Goal: Navigation & Orientation: Find specific page/section

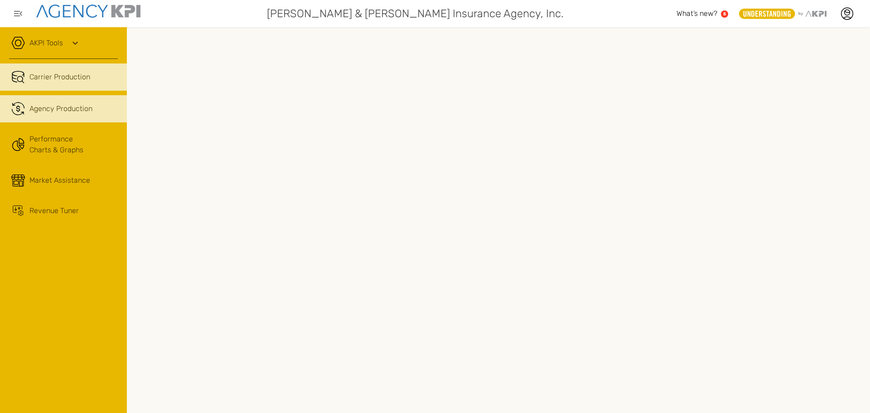
click at [54, 108] on span "Agency Production" at bounding box center [60, 108] width 63 height 11
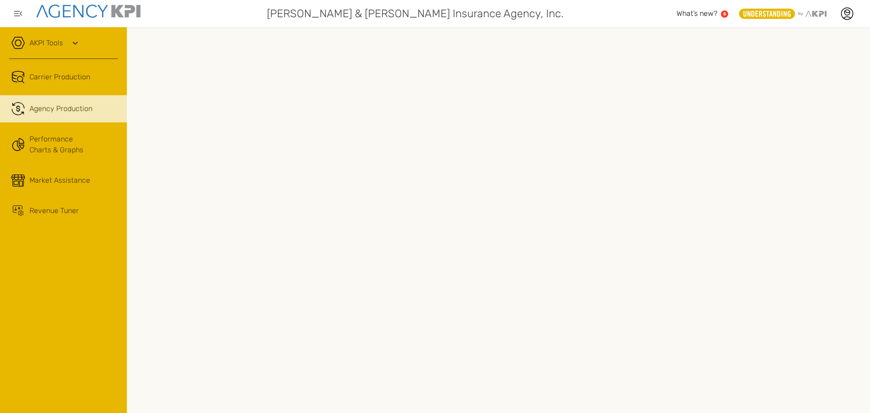
click at [73, 47] on icon at bounding box center [75, 43] width 11 height 11
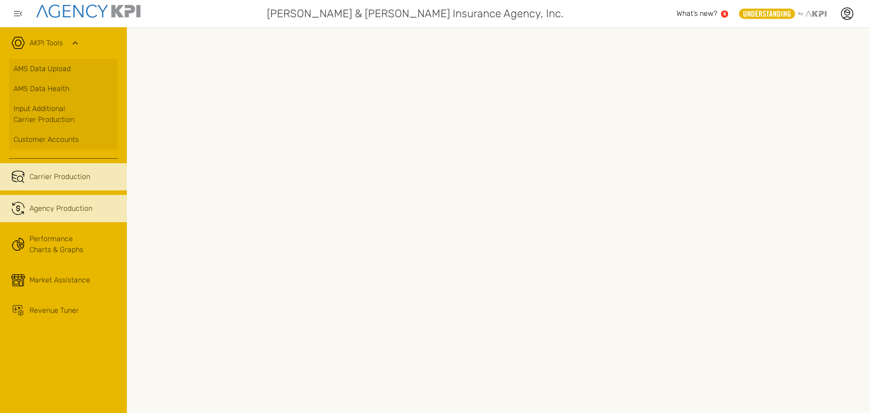
click at [76, 176] on span "Carrier Production" at bounding box center [59, 176] width 61 height 11
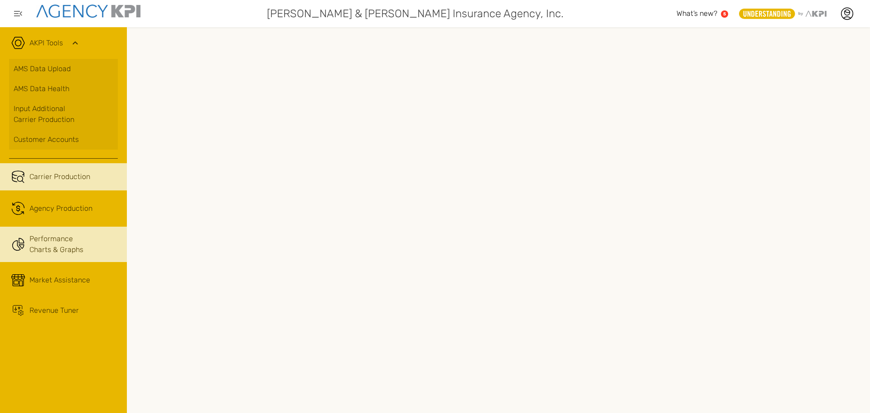
click at [72, 249] on link "Performance Charts & Graphs" at bounding box center [63, 244] width 127 height 35
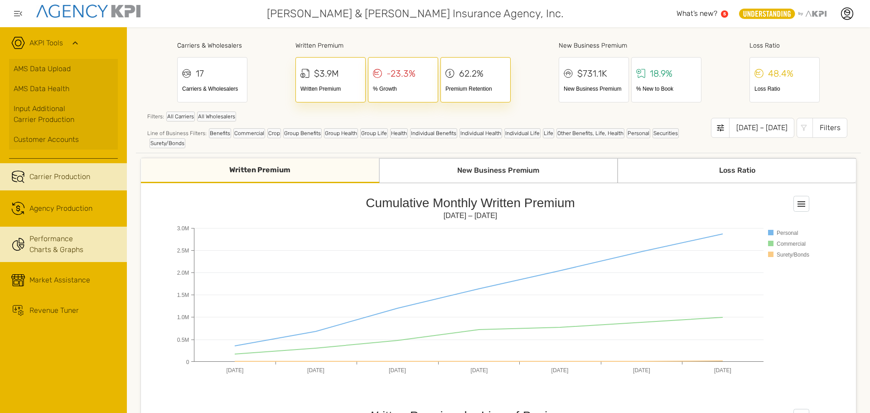
click at [71, 176] on span "Carrier Production" at bounding box center [59, 176] width 61 height 11
